Goal: Navigation & Orientation: Go to known website

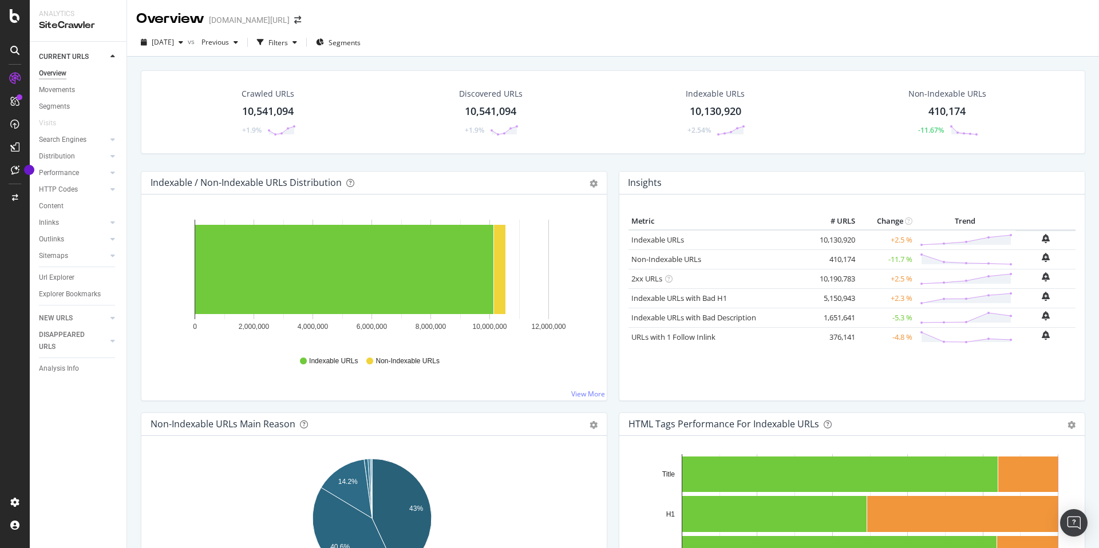
click at [63, 120] on div "Intelligence ActionBoard AlertPanel" at bounding box center [74, 124] width 82 height 79
click at [55, 149] on div "AlertPanel" at bounding box center [60, 149] width 37 height 11
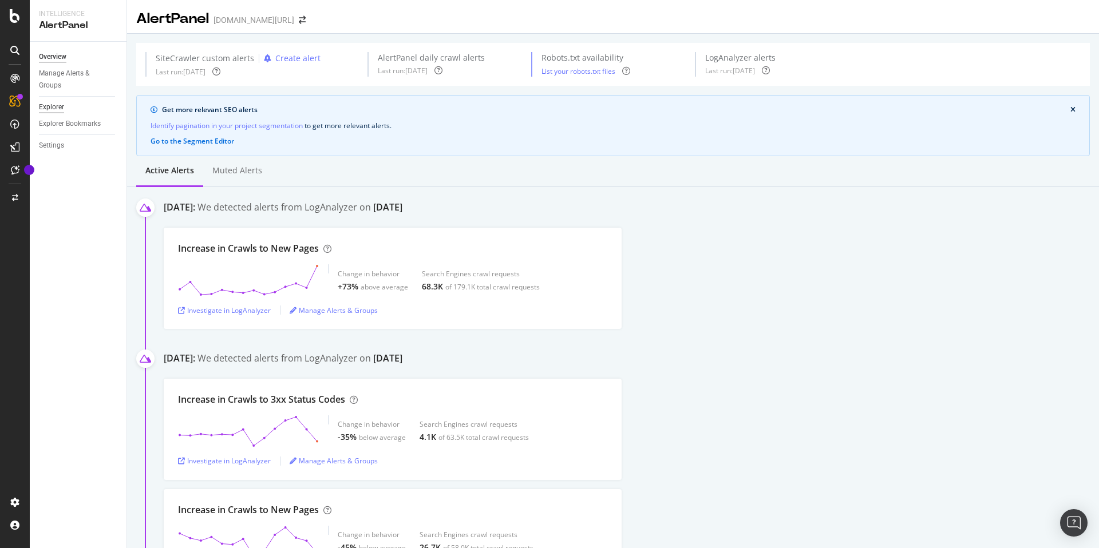
click at [56, 104] on div "Explorer" at bounding box center [51, 107] width 25 height 12
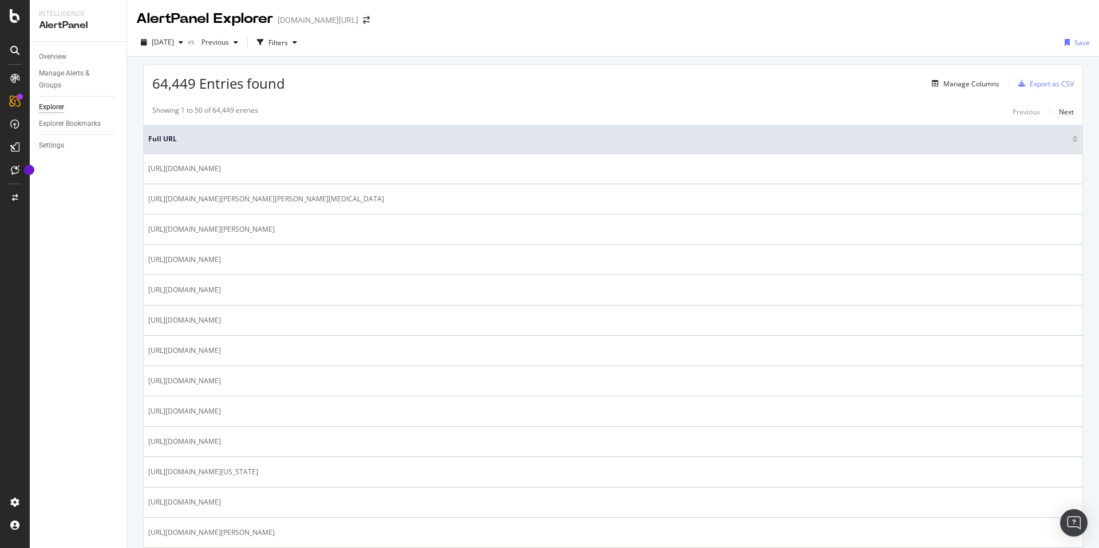
click at [74, 126] on div "ActionBoard" at bounding box center [64, 128] width 45 height 11
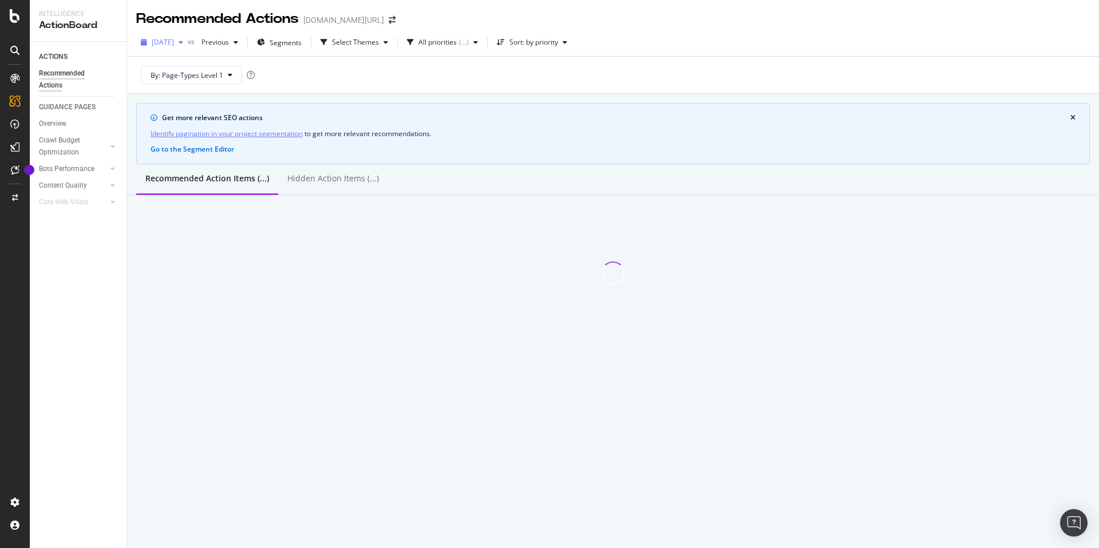
click at [174, 45] on span "[DATE]" at bounding box center [163, 42] width 22 height 10
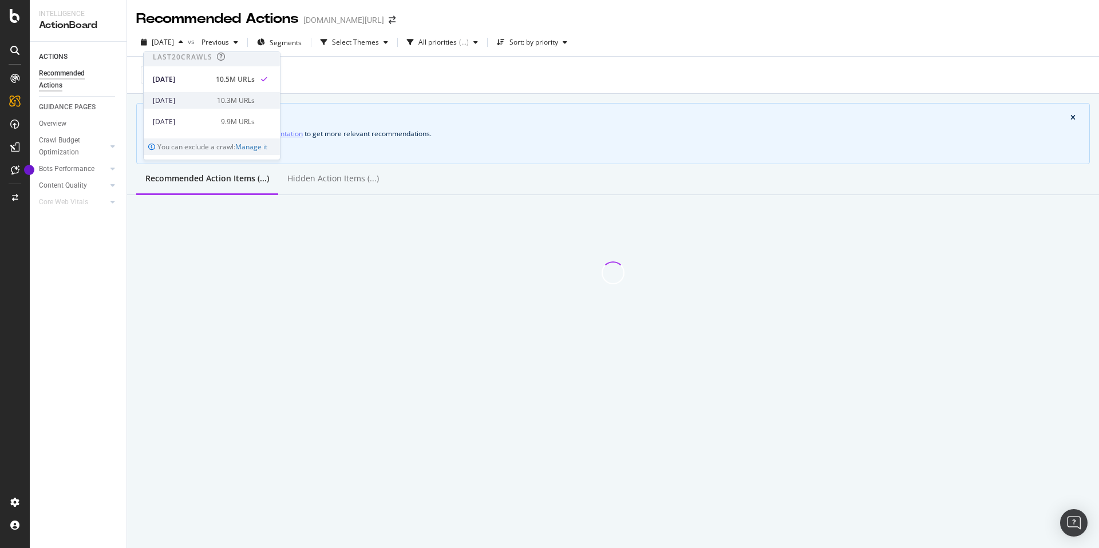
scroll to position [14, 0]
click at [329, 82] on div "By: Page-Types Level 1" at bounding box center [613, 75] width 954 height 37
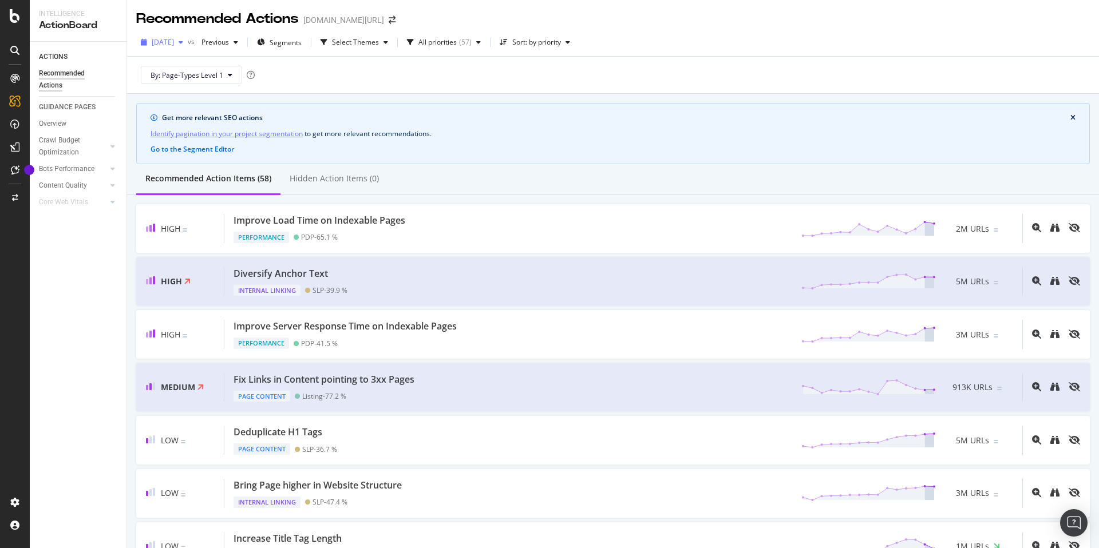
click at [171, 46] on span "[DATE]" at bounding box center [163, 42] width 22 height 10
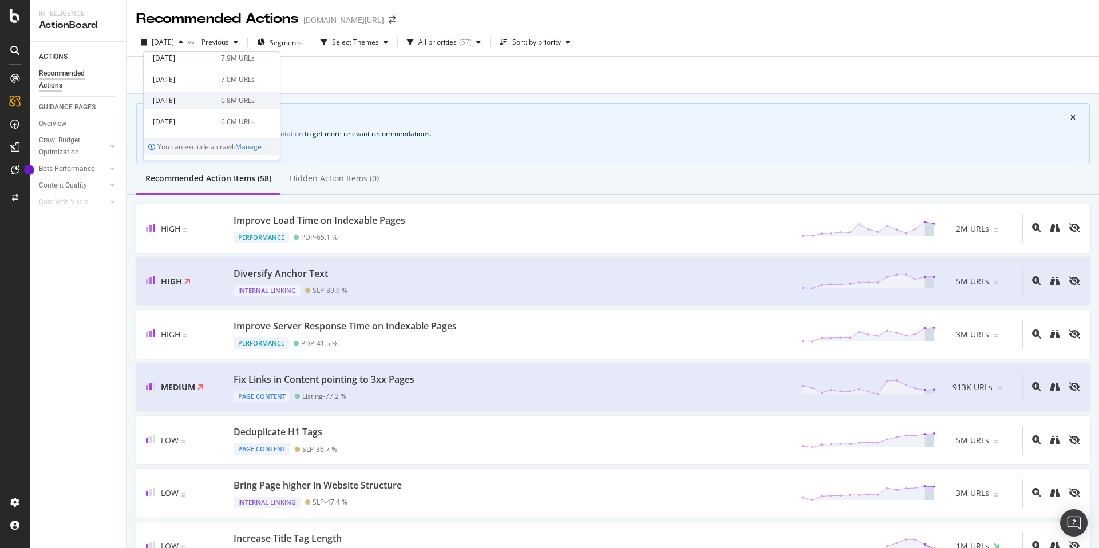
scroll to position [341, 0]
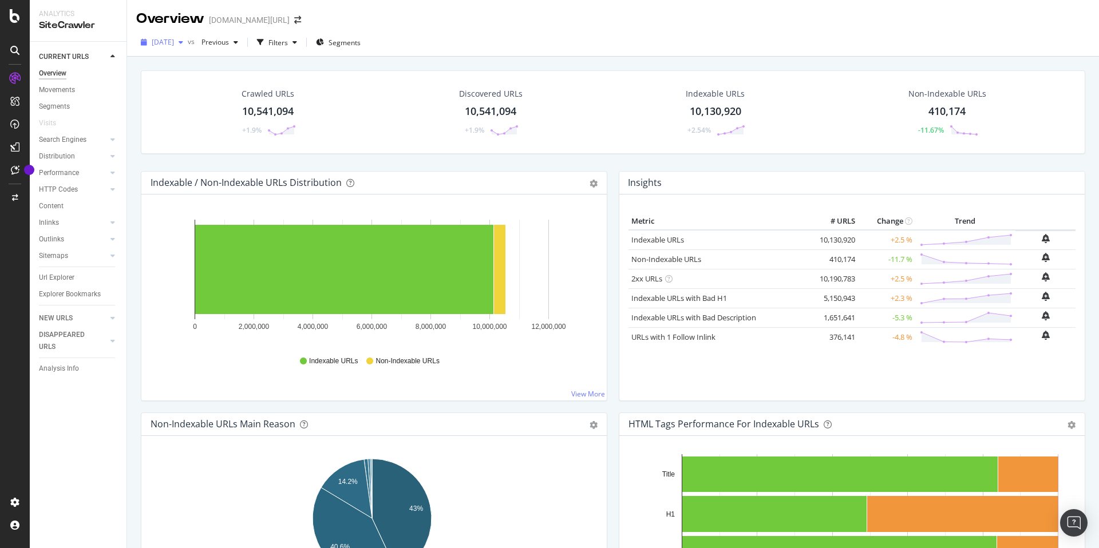
click at [174, 41] on span "[DATE]" at bounding box center [163, 42] width 22 height 10
click at [514, 61] on div "Crawled URLs 10,541,094 +1.9% Discovered URLs 10,541,094 +1.9% Indexable URLs 1…" at bounding box center [613, 331] width 972 height 548
click at [363, 61] on div "Crawled URLs 10,541,094 +1.9% Discovered URLs 10,541,094 +1.9% Indexable URLs 1…" at bounding box center [613, 331] width 972 height 548
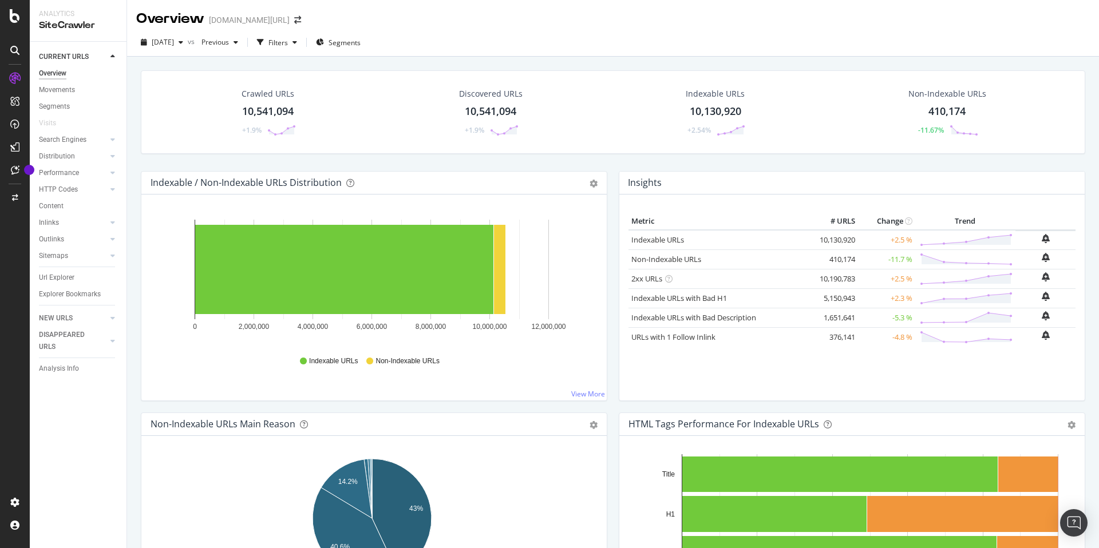
click at [592, 57] on div "2025 Sep. 10th vs Previous Filters Segments" at bounding box center [613, 43] width 972 height 28
drag, startPoint x: 609, startPoint y: 181, endPoint x: 667, endPoint y: 185, distance: 58.0
click at [667, 185] on div "Insights Metric # URLS Change Trend Indexable URLs 10,130,920 +2.5 % Non-Indexa…" at bounding box center [852, 292] width 478 height 242
click at [667, 185] on div "Insights" at bounding box center [851, 183] width 465 height 23
drag, startPoint x: 667, startPoint y: 185, endPoint x: 611, endPoint y: 187, distance: 56.1
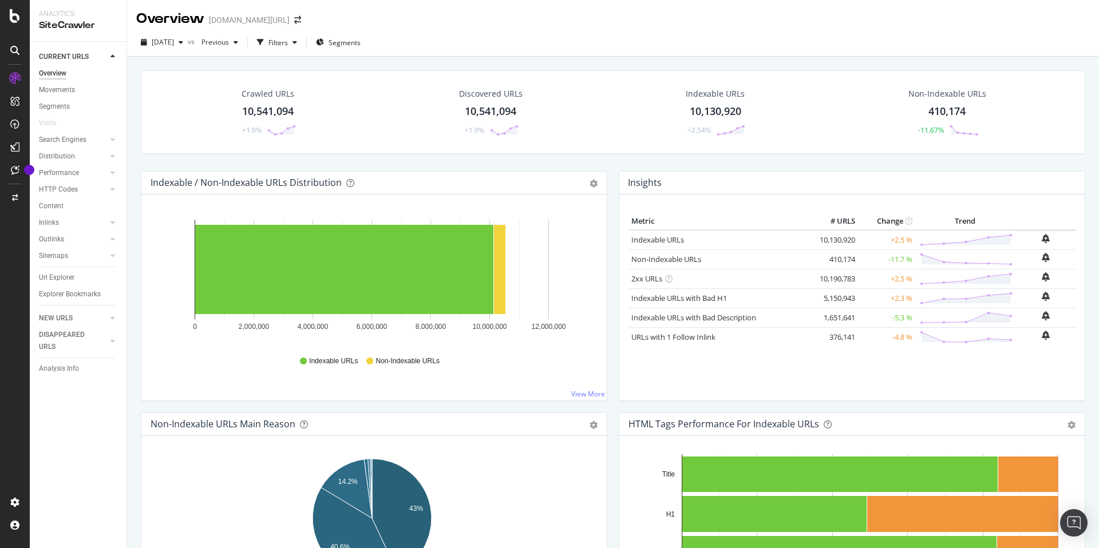
click at [613, 187] on div "Insights Metric # URLS Change Trend Indexable URLs 10,130,920 +2.5 % Non-Indexa…" at bounding box center [852, 292] width 478 height 242
click at [619, 183] on div "Insights" at bounding box center [851, 183] width 465 height 23
drag, startPoint x: 618, startPoint y: 183, endPoint x: 670, endPoint y: 185, distance: 51.6
click at [670, 185] on div "Insights" at bounding box center [851, 183] width 465 height 23
click at [668, 182] on div "Insights" at bounding box center [851, 183] width 465 height 23
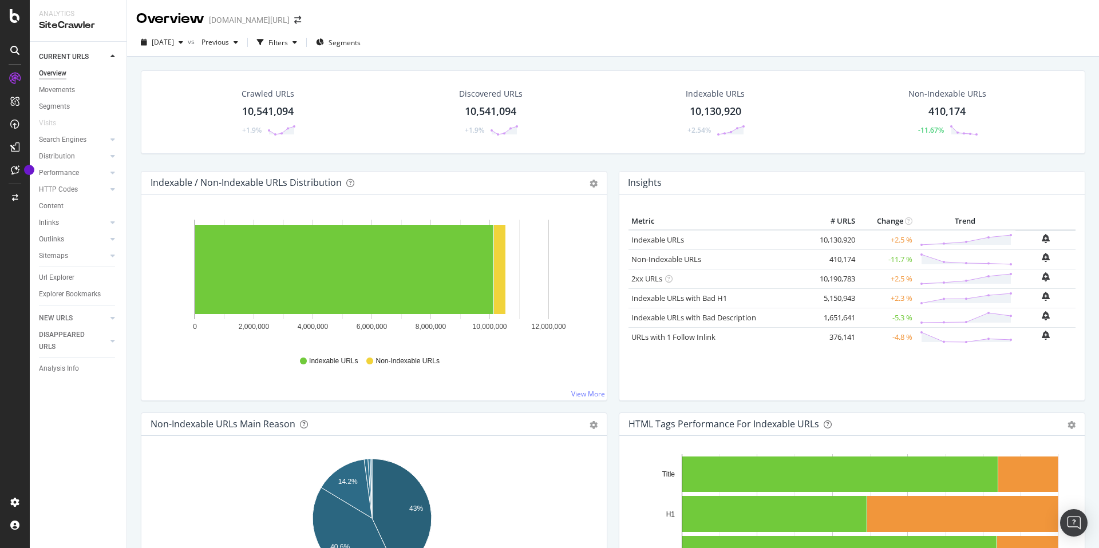
drag, startPoint x: 668, startPoint y: 182, endPoint x: 629, endPoint y: 184, distance: 39.6
click at [629, 184] on div "Insights" at bounding box center [851, 183] width 465 height 23
click at [628, 184] on h4 "Insights" at bounding box center [645, 182] width 34 height 15
drag, startPoint x: 623, startPoint y: 183, endPoint x: 677, endPoint y: 185, distance: 53.9
click at [677, 185] on div "Insights" at bounding box center [851, 183] width 465 height 23
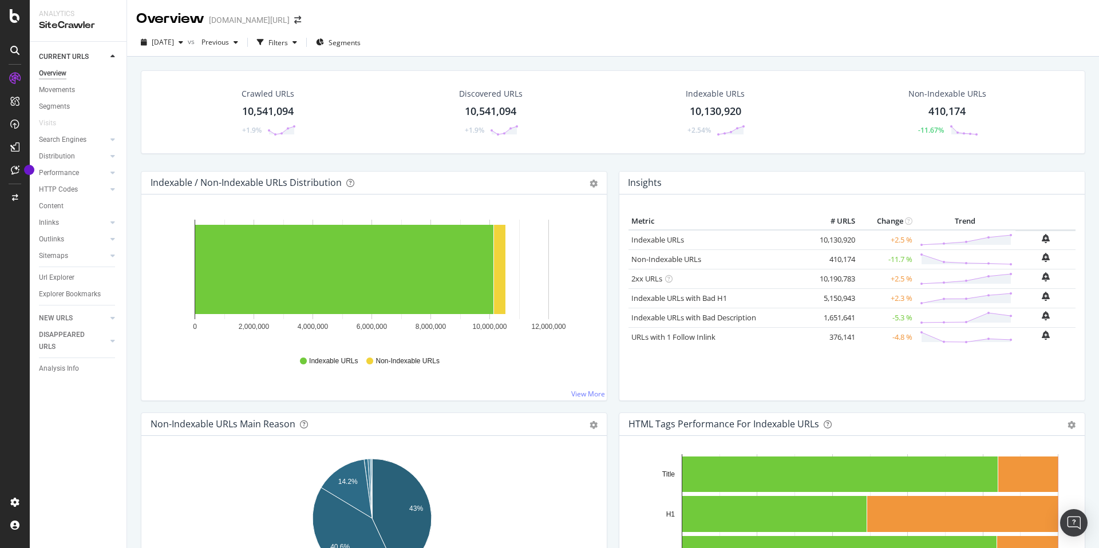
click at [662, 180] on div "Insights" at bounding box center [851, 183] width 465 height 23
drag, startPoint x: 662, startPoint y: 180, endPoint x: 610, endPoint y: 187, distance: 52.5
click at [613, 187] on div "Insights Metric # URLS Change Trend Indexable URLs 10,130,920 +2.5 % Non-Indexa…" at bounding box center [852, 292] width 478 height 242
click at [619, 183] on div "Insights Metric # URLS Change Trend Indexable URLs 10,130,920 +2.5 % Non-Indexa…" at bounding box center [852, 286] width 467 height 230
drag, startPoint x: 615, startPoint y: 183, endPoint x: 665, endPoint y: 180, distance: 50.4
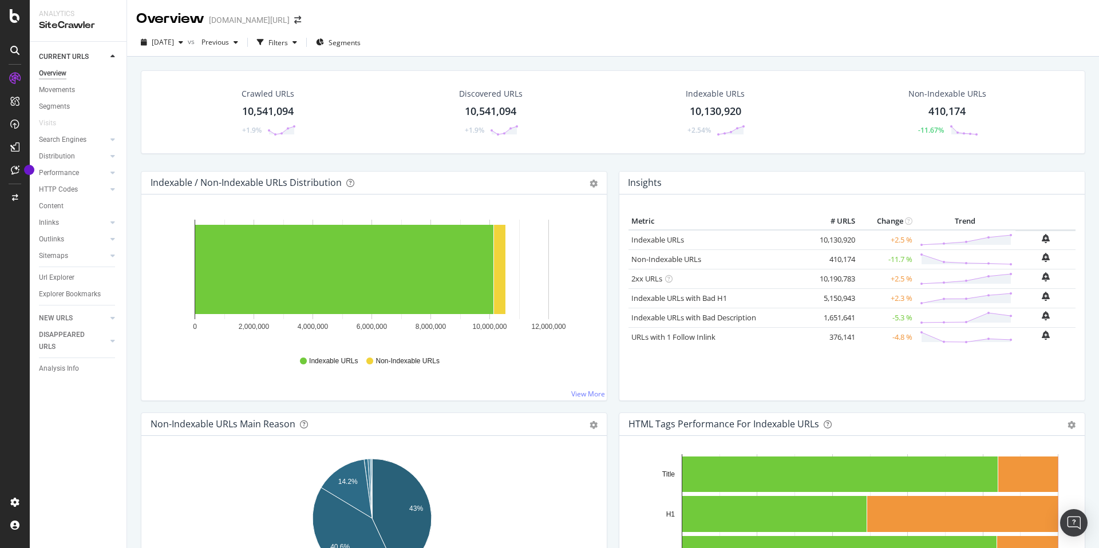
click at [665, 180] on div "Insights" at bounding box center [851, 183] width 465 height 23
click at [664, 181] on div "Insights" at bounding box center [851, 183] width 465 height 23
drag, startPoint x: 664, startPoint y: 181, endPoint x: 629, endPoint y: 183, distance: 34.4
click at [629, 183] on div "Insights" at bounding box center [851, 183] width 465 height 23
click at [628, 183] on h4 "Insights" at bounding box center [645, 182] width 34 height 15
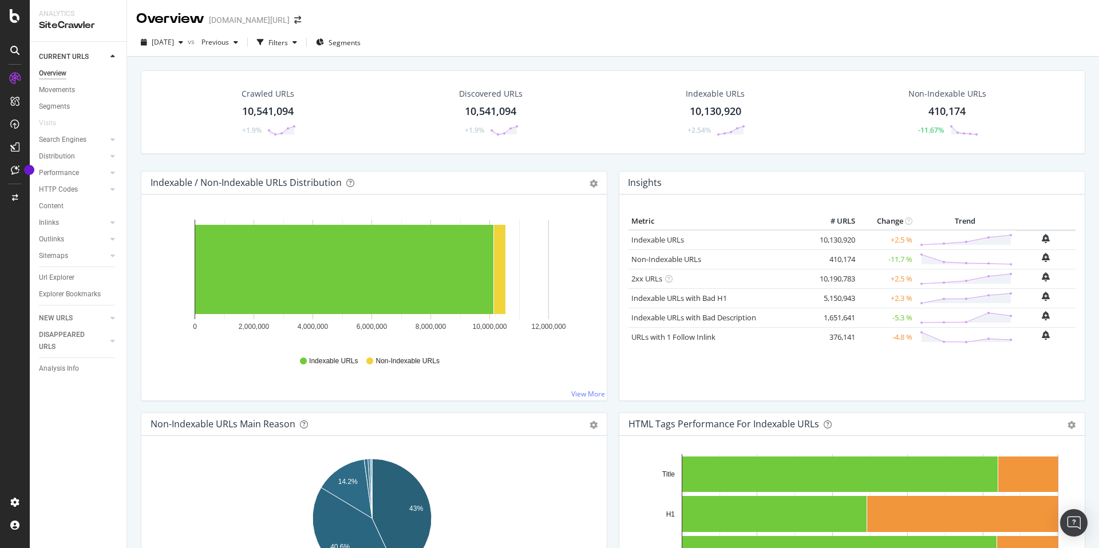
drag, startPoint x: 625, startPoint y: 183, endPoint x: 673, endPoint y: 181, distance: 47.5
click at [673, 181] on div "Insights" at bounding box center [851, 183] width 465 height 23
drag, startPoint x: 669, startPoint y: 183, endPoint x: 623, endPoint y: 181, distance: 45.8
click at [623, 181] on div "Insights" at bounding box center [851, 183] width 465 height 23
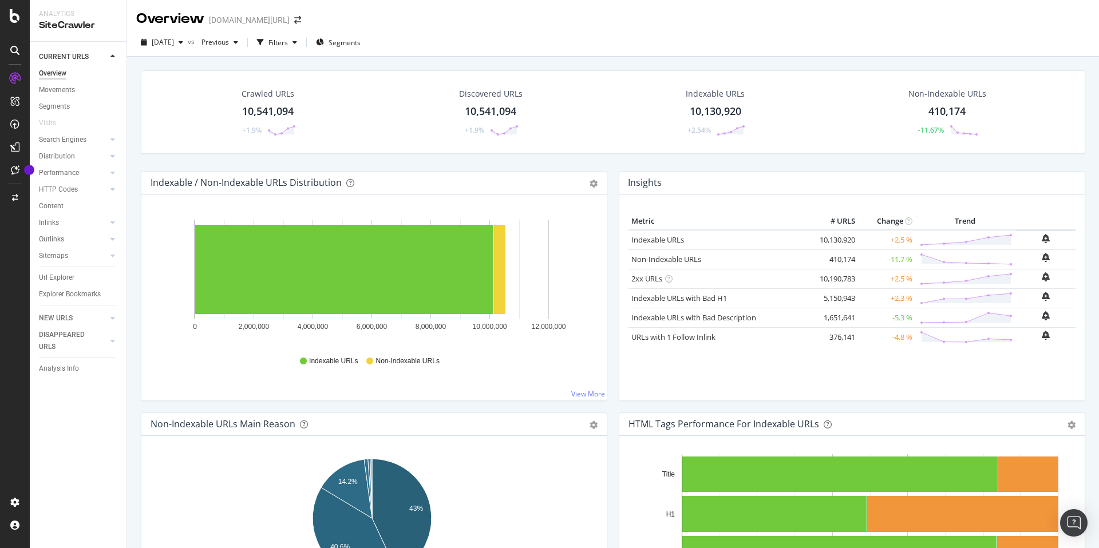
click at [622, 181] on div "Insights" at bounding box center [851, 183] width 465 height 23
drag, startPoint x: 639, startPoint y: 184, endPoint x: 688, endPoint y: 189, distance: 48.9
click at [688, 189] on div "Insights" at bounding box center [851, 183] width 465 height 23
click at [658, 185] on div "Insights" at bounding box center [851, 183] width 465 height 23
drag, startPoint x: 658, startPoint y: 185, endPoint x: 620, endPoint y: 183, distance: 38.4
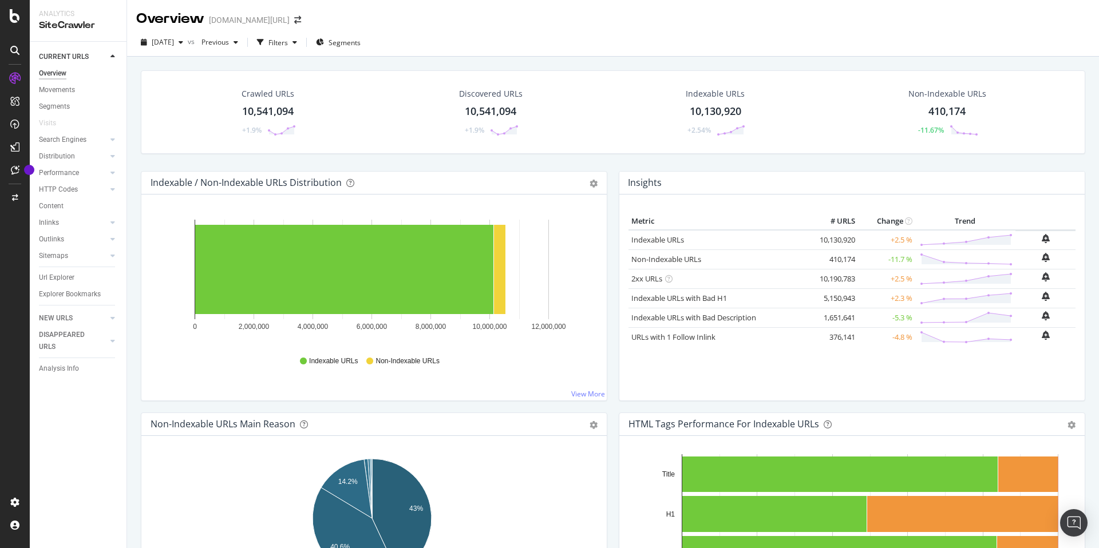
click at [620, 183] on div "Insights" at bounding box center [851, 183] width 465 height 23
click at [621, 183] on div "Insights" at bounding box center [851, 183] width 465 height 23
drag, startPoint x: 621, startPoint y: 183, endPoint x: 675, endPoint y: 185, distance: 53.9
click at [675, 185] on div "Insights" at bounding box center [851, 183] width 465 height 23
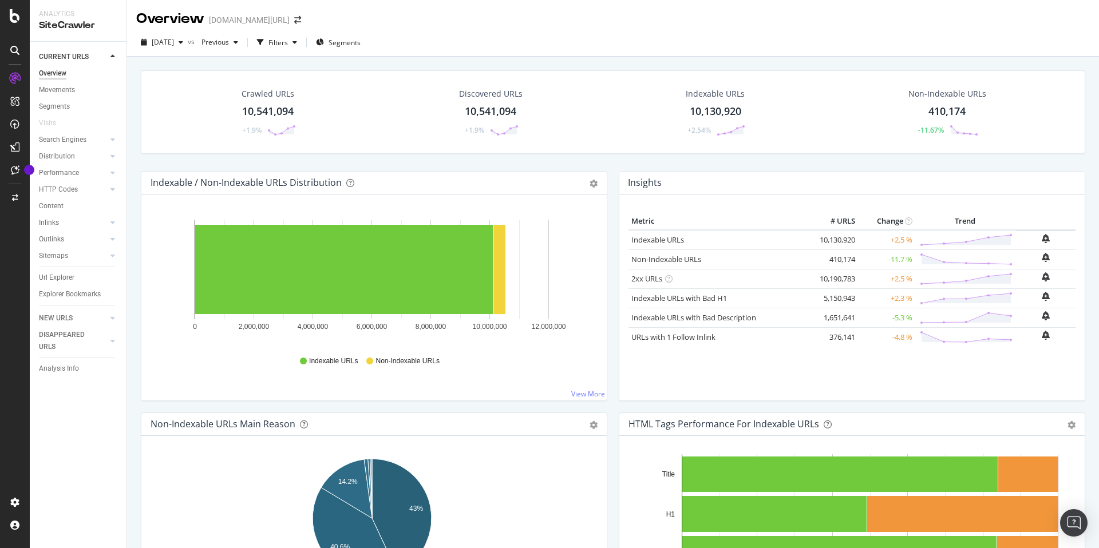
drag, startPoint x: 672, startPoint y: 185, endPoint x: 624, endPoint y: 185, distance: 47.5
click at [624, 185] on div "Insights" at bounding box center [851, 183] width 465 height 23
click at [622, 184] on div "Insights" at bounding box center [851, 183] width 465 height 23
drag, startPoint x: 624, startPoint y: 183, endPoint x: 673, endPoint y: 183, distance: 48.7
click at [673, 183] on div "Insights" at bounding box center [851, 183] width 465 height 23
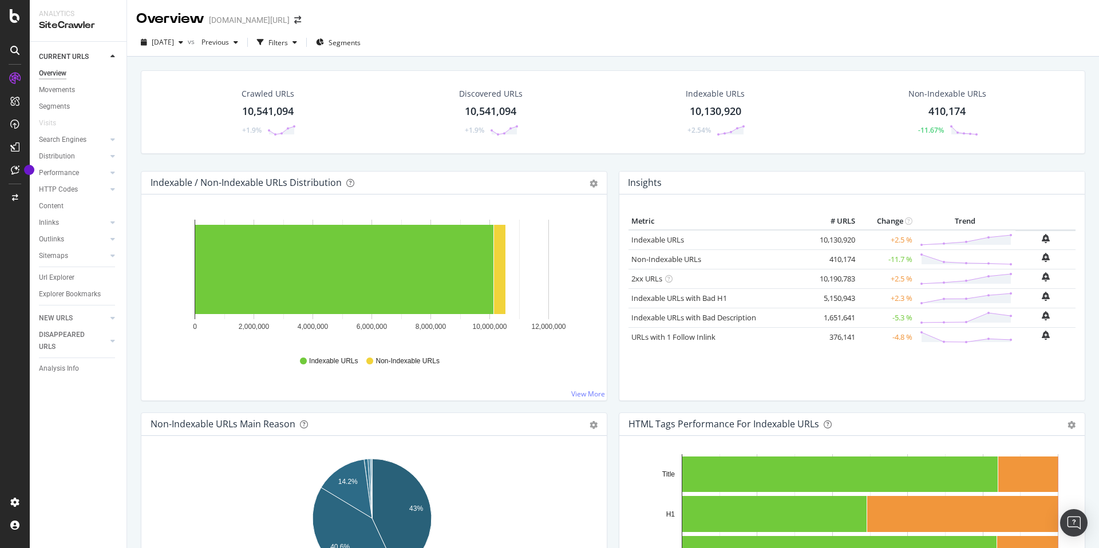
click at [673, 183] on div "Insights" at bounding box center [851, 183] width 465 height 23
drag, startPoint x: 659, startPoint y: 184, endPoint x: 626, endPoint y: 182, distance: 33.2
click at [626, 182] on div "Insights" at bounding box center [851, 183] width 465 height 23
click at [628, 182] on h4 "Insights" at bounding box center [645, 182] width 34 height 15
drag, startPoint x: 625, startPoint y: 183, endPoint x: 656, endPoint y: 181, distance: 31.5
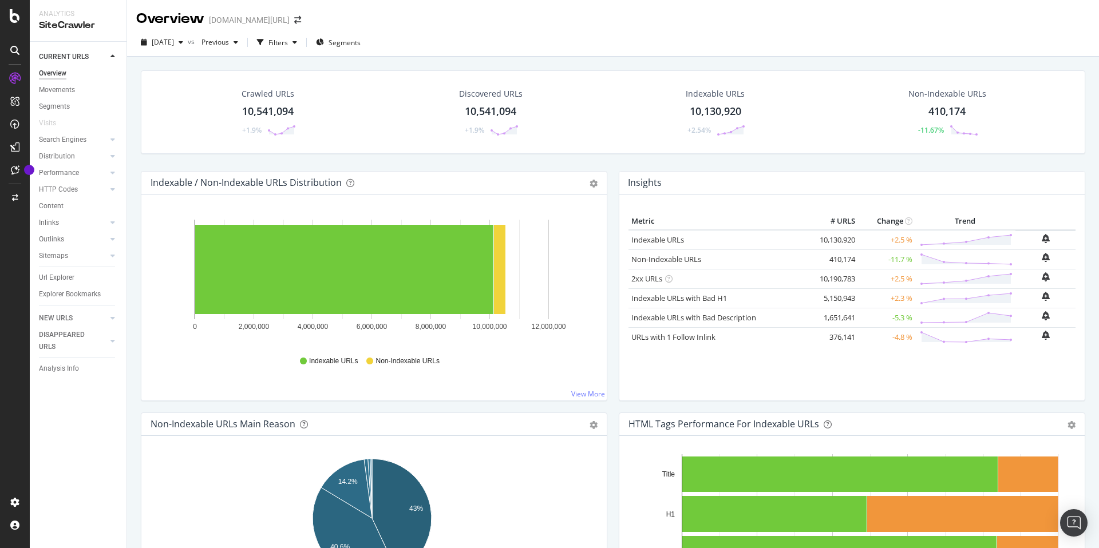
click at [656, 181] on h4 "Insights" at bounding box center [645, 182] width 34 height 15
click at [661, 183] on div "Insights" at bounding box center [851, 183] width 465 height 23
drag, startPoint x: 661, startPoint y: 183, endPoint x: 617, endPoint y: 182, distance: 44.7
click at [619, 182] on div "Insights" at bounding box center [851, 183] width 465 height 23
click at [619, 183] on div "Insights" at bounding box center [851, 183] width 465 height 23
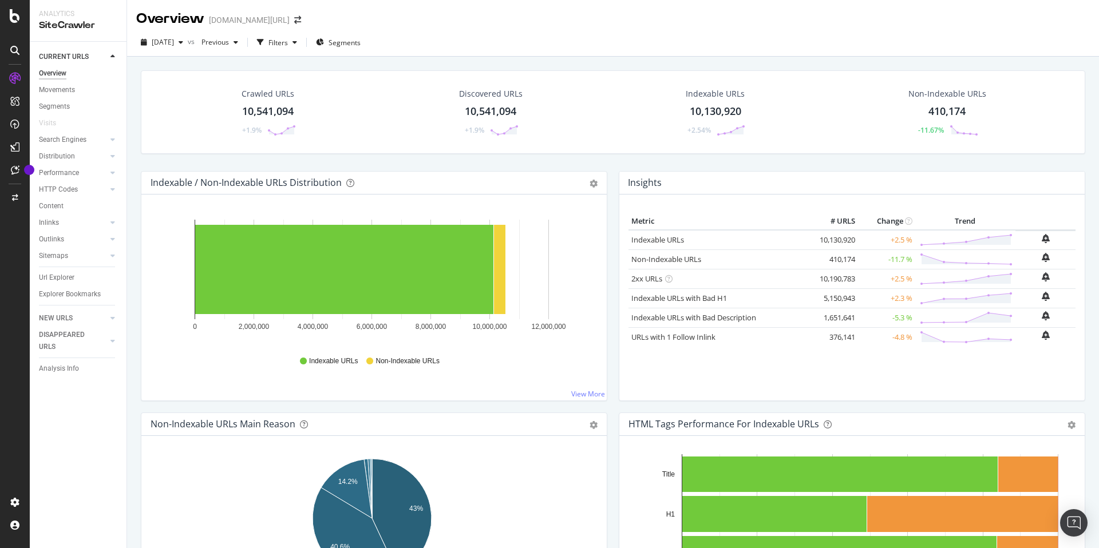
drag, startPoint x: 618, startPoint y: 183, endPoint x: 684, endPoint y: 185, distance: 65.9
click at [684, 185] on div "Insights" at bounding box center [851, 183] width 465 height 23
drag, startPoint x: 679, startPoint y: 185, endPoint x: 617, endPoint y: 186, distance: 61.8
click at [619, 186] on div "Insights" at bounding box center [851, 183] width 465 height 23
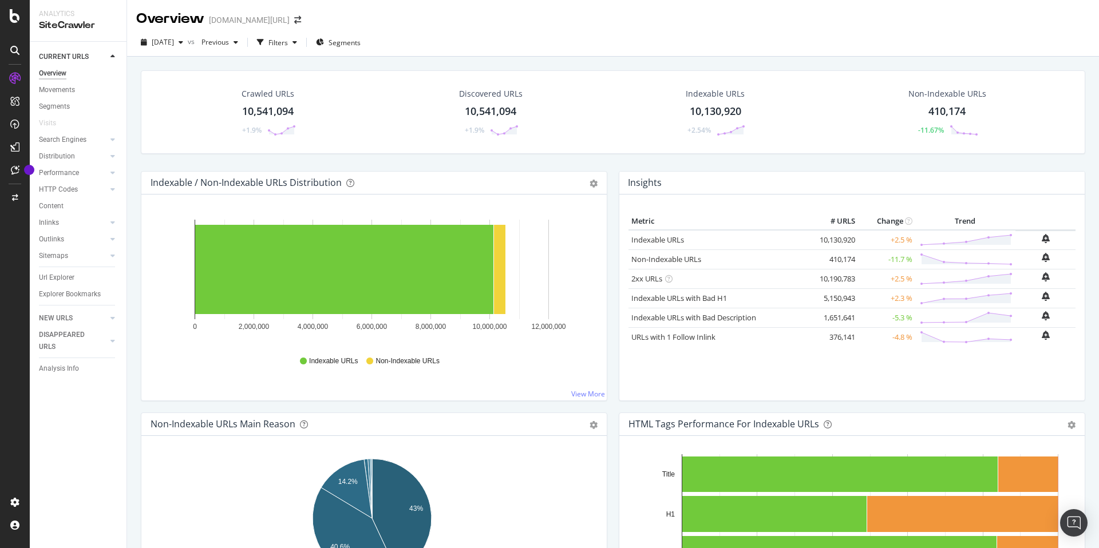
click at [619, 186] on div "Insights" at bounding box center [851, 183] width 465 height 23
drag, startPoint x: 618, startPoint y: 184, endPoint x: 676, endPoint y: 188, distance: 58.5
click at [676, 188] on div "Insights" at bounding box center [851, 183] width 465 height 23
click at [668, 177] on div "Insights" at bounding box center [851, 183] width 465 height 23
drag, startPoint x: 665, startPoint y: 180, endPoint x: 626, endPoint y: 182, distance: 38.4
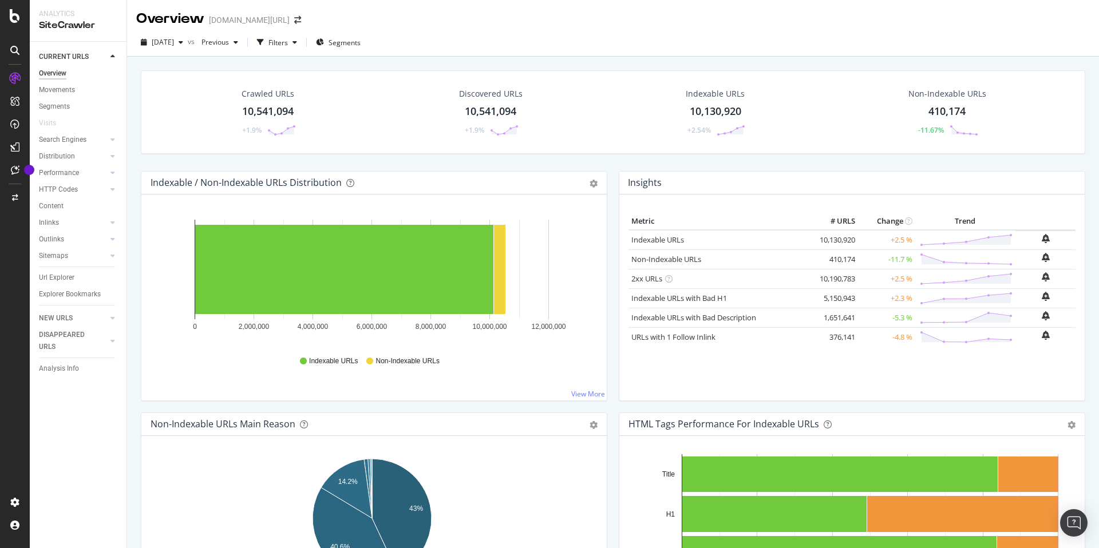
click at [626, 182] on div "Insights" at bounding box center [851, 183] width 465 height 23
click at [621, 182] on div "Insights" at bounding box center [851, 183] width 465 height 23
drag, startPoint x: 621, startPoint y: 182, endPoint x: 693, endPoint y: 182, distance: 71.6
click at [693, 182] on div "Insights" at bounding box center [851, 183] width 465 height 23
click at [652, 184] on h4 "Insights" at bounding box center [645, 182] width 34 height 15
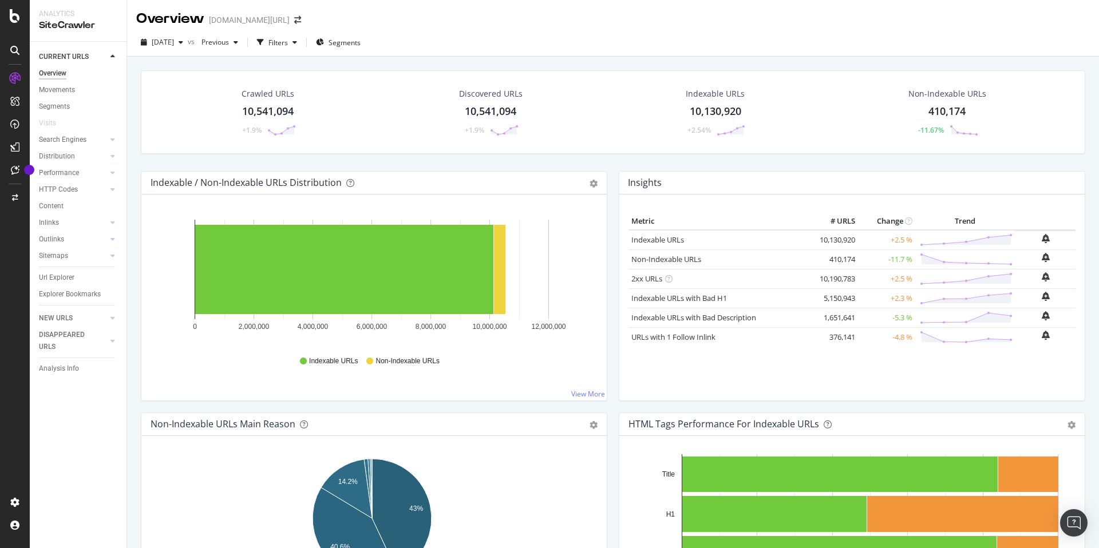
drag, startPoint x: 657, startPoint y: 182, endPoint x: 605, endPoint y: 181, distance: 52.1
click at [622, 183] on div "Insights" at bounding box center [851, 183] width 465 height 23
drag, startPoint x: 622, startPoint y: 183, endPoint x: 666, endPoint y: 185, distance: 44.1
click at [666, 185] on div "Insights" at bounding box center [851, 183] width 465 height 23
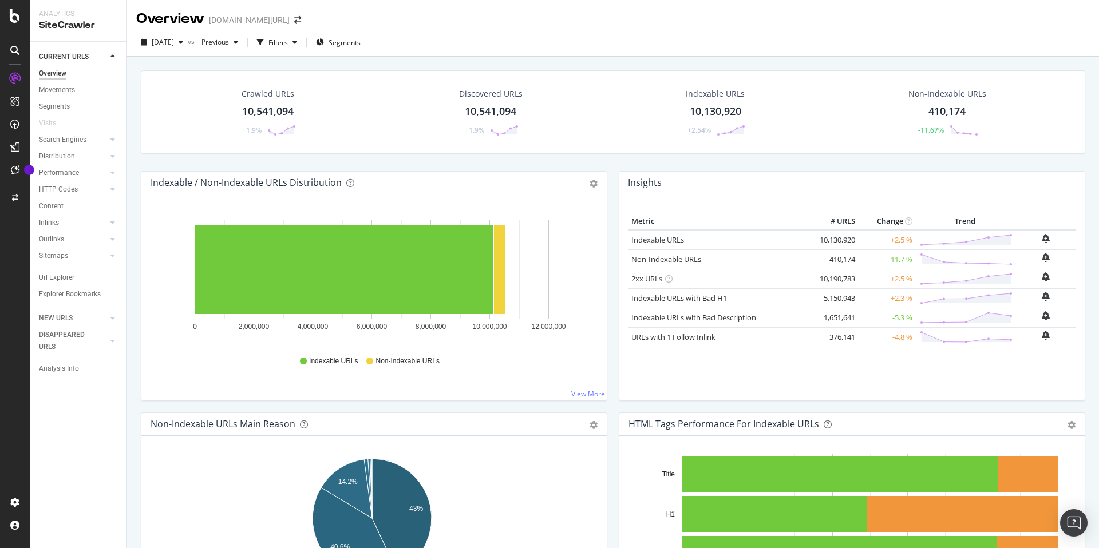
click at [666, 185] on div "Insights" at bounding box center [851, 183] width 465 height 23
drag, startPoint x: 666, startPoint y: 185, endPoint x: 625, endPoint y: 184, distance: 40.7
click at [625, 184] on div "Insights" at bounding box center [851, 183] width 465 height 23
click at [628, 184] on h4 "Insights" at bounding box center [645, 182] width 34 height 15
drag, startPoint x: 627, startPoint y: 183, endPoint x: 678, endPoint y: 184, distance: 50.4
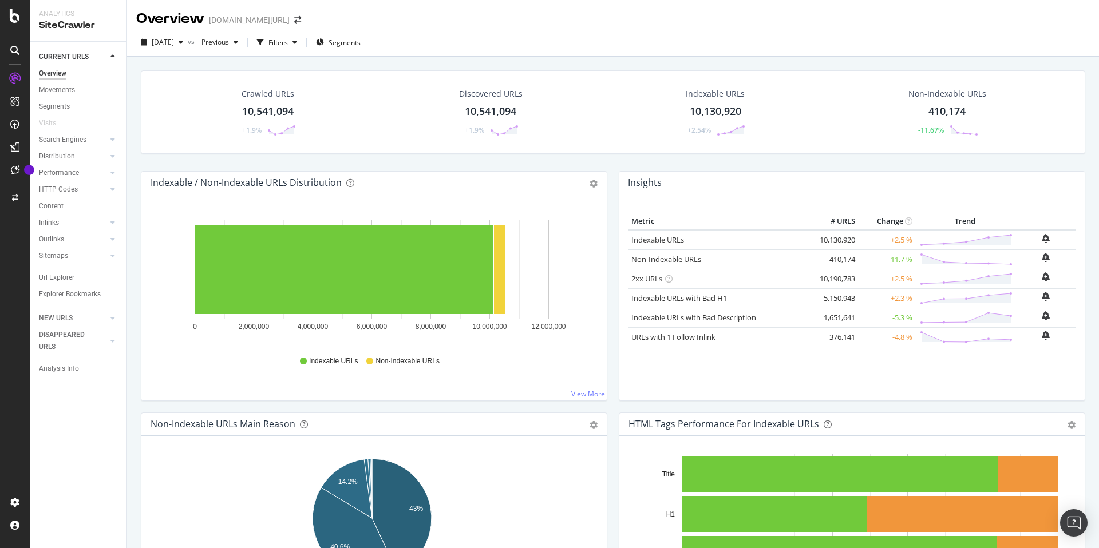
click at [678, 184] on div "Insights" at bounding box center [851, 183] width 465 height 23
drag, startPoint x: 670, startPoint y: 184, endPoint x: 618, endPoint y: 186, distance: 51.6
click at [619, 186] on div "Insights" at bounding box center [851, 183] width 465 height 23
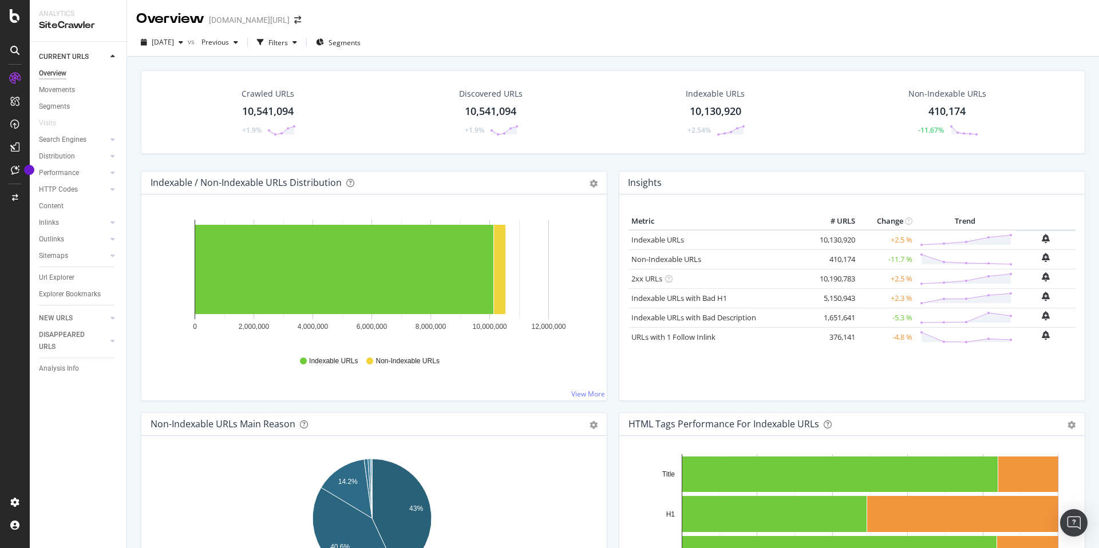
drag, startPoint x: 619, startPoint y: 185, endPoint x: 669, endPoint y: 185, distance: 49.2
click at [669, 185] on div "Insights" at bounding box center [851, 183] width 465 height 23
click at [174, 45] on span "[DATE]" at bounding box center [163, 42] width 22 height 10
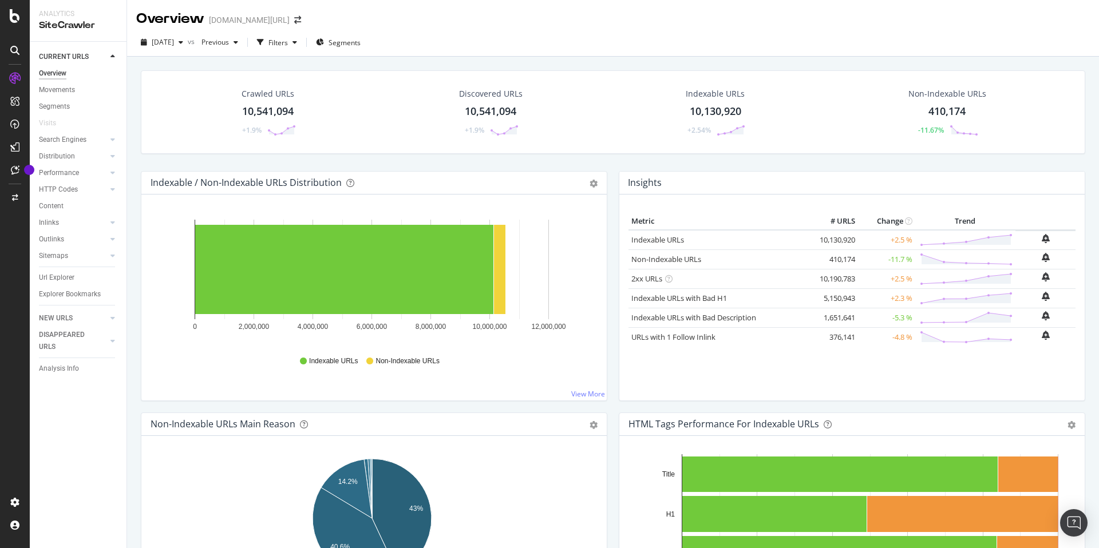
click at [559, 58] on div "Crawled URLs 10,541,094 +1.9% Discovered URLs 10,541,094 +1.9% Indexable URLs 1…" at bounding box center [613, 331] width 972 height 548
click at [152, 49] on div "[DATE]" at bounding box center [162, 42] width 52 height 17
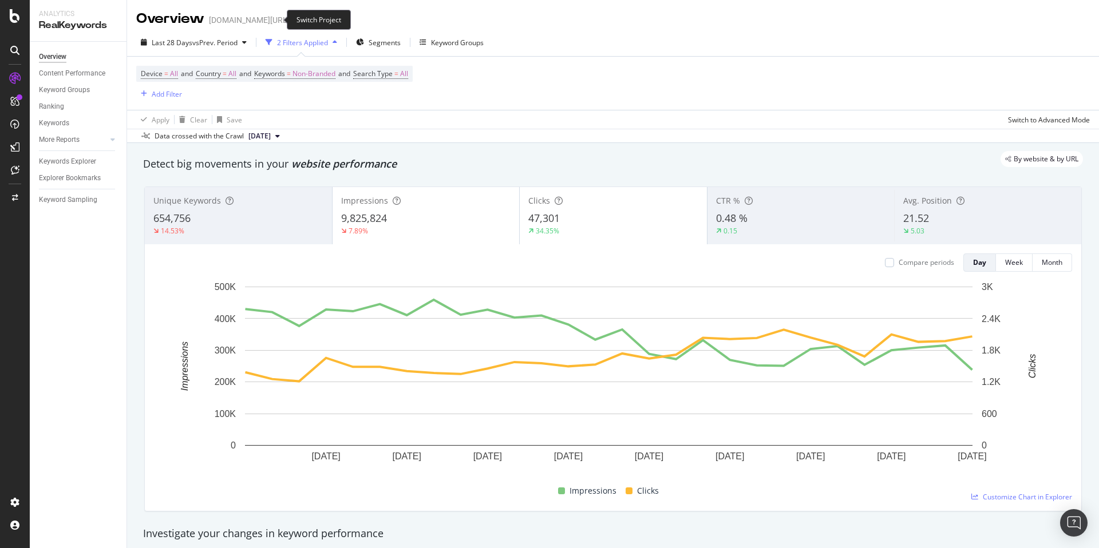
click at [294, 23] on icon "arrow-right-arrow-left" at bounding box center [297, 20] width 7 height 8
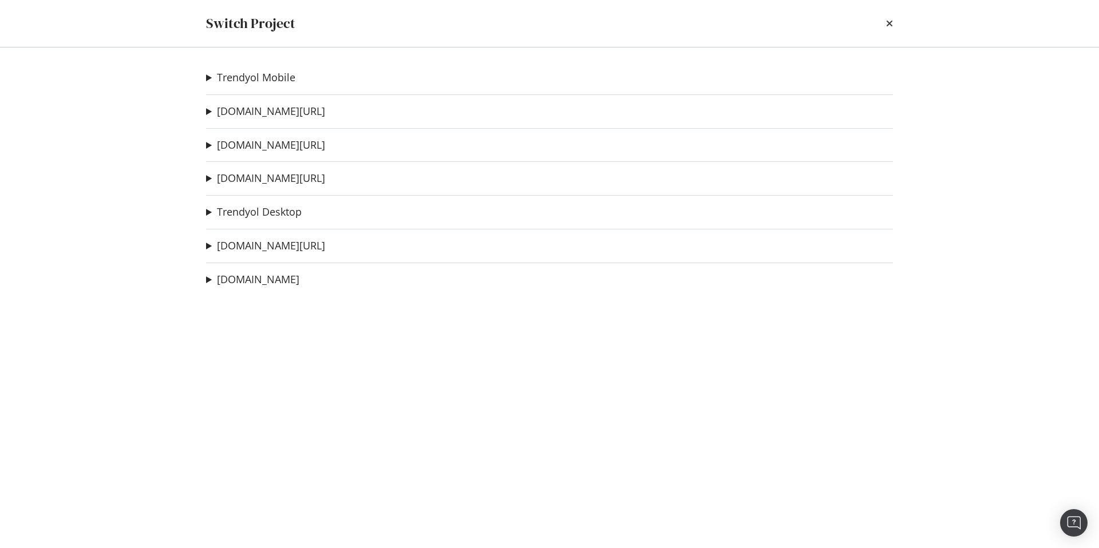
click at [208, 146] on summary "[DOMAIN_NAME][URL]" at bounding box center [265, 145] width 119 height 15
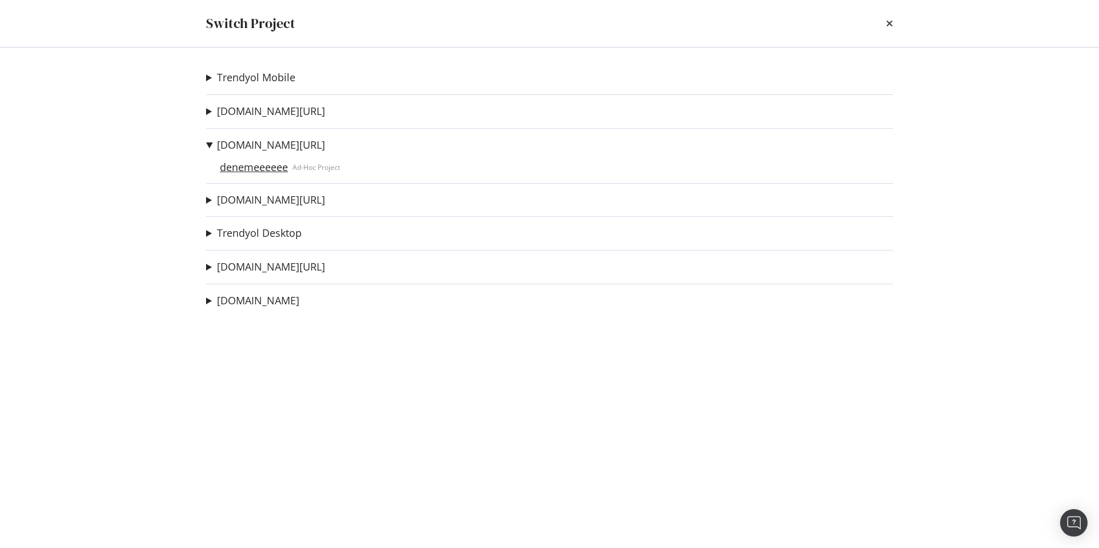
click at [260, 166] on link "denemeeeeee" at bounding box center [253, 167] width 77 height 12
